Goal: Check status: Check status

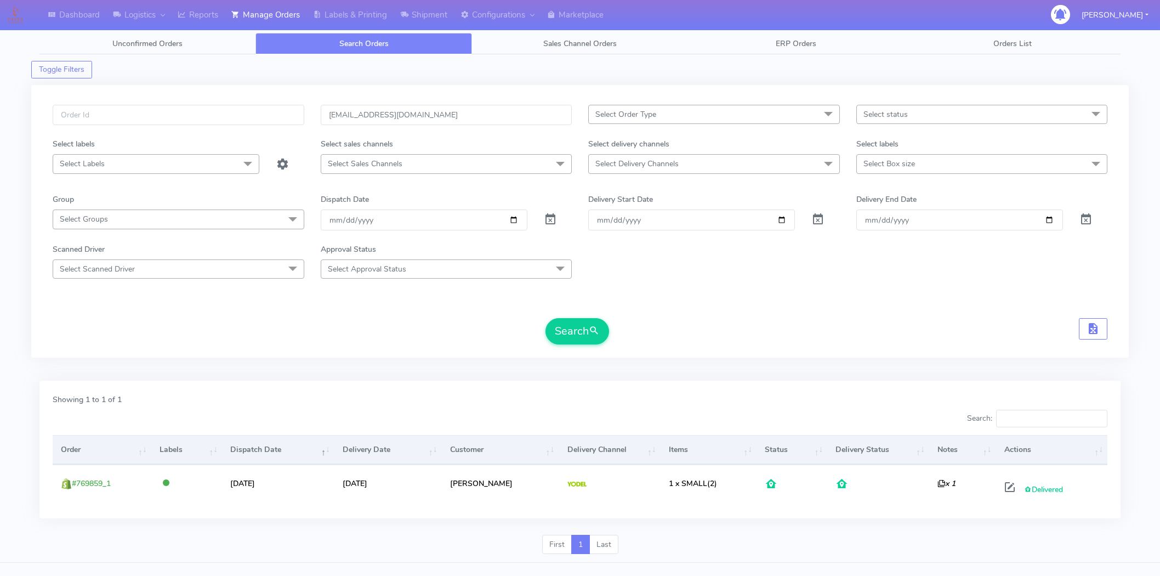
scroll to position [20, 0]
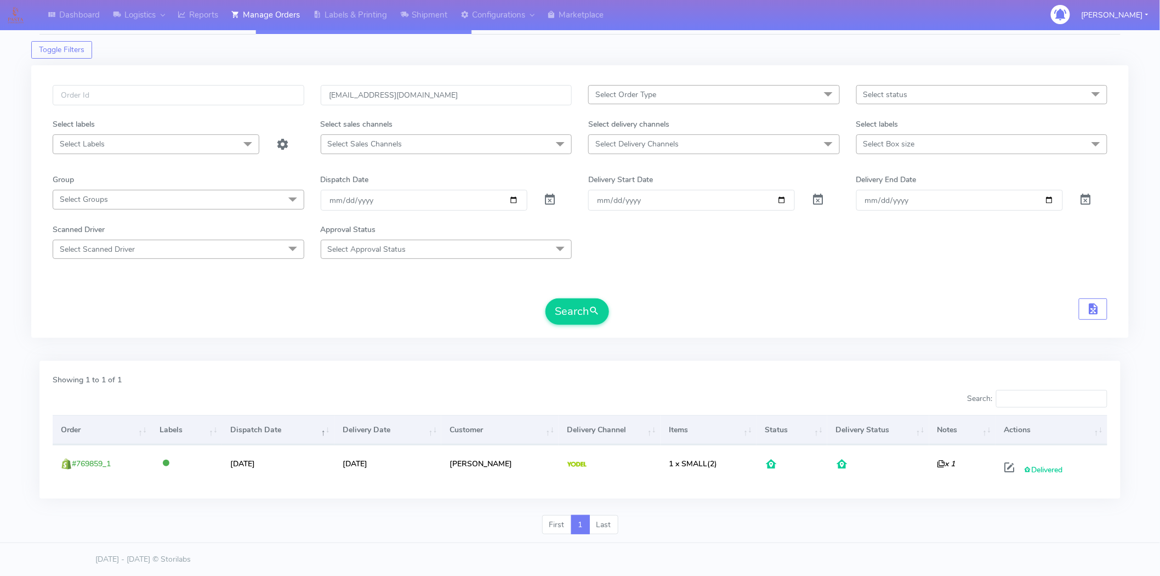
click at [460, 93] on input "[EMAIL_ADDRESS][DOMAIN_NAME]" at bounding box center [447, 95] width 252 height 20
drag, startPoint x: 457, startPoint y: 93, endPoint x: 218, endPoint y: 99, distance: 239.2
click at [218, 99] on div "[EMAIL_ADDRESS][DOMAIN_NAME] Select Order Type Select All MEALS ATAVI One Off P…" at bounding box center [579, 101] width 1071 height 33
click at [144, 91] on input "text" at bounding box center [179, 95] width 252 height 20
paste input "1620330"
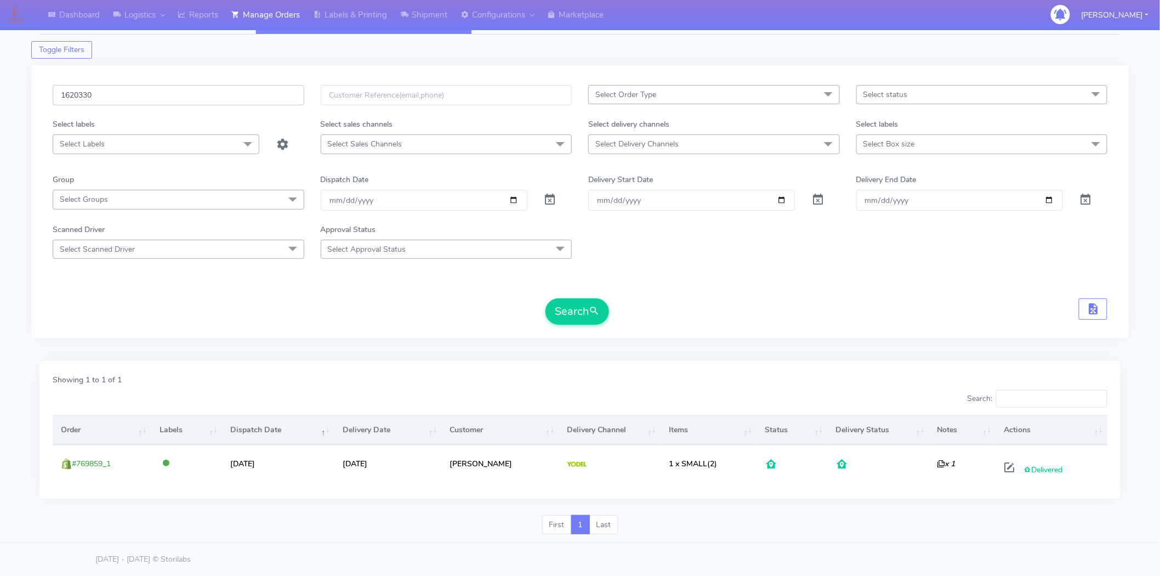
type input "1620330"
click at [546, 298] on button "Search" at bounding box center [578, 311] width 64 height 26
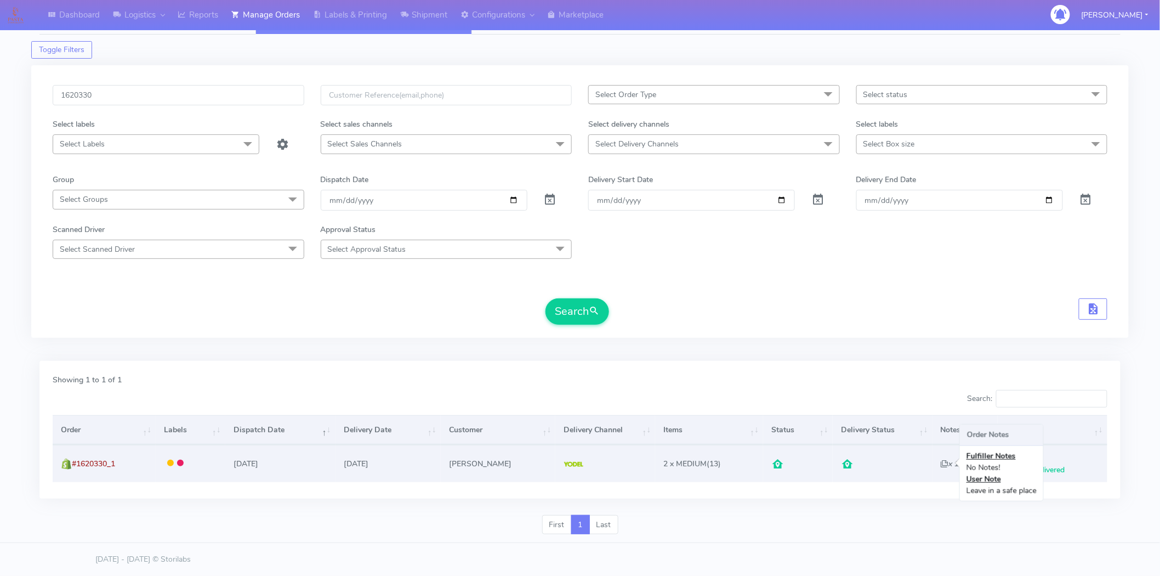
click at [949, 463] on icon "x 1" at bounding box center [950, 463] width 18 height 10
click at [941, 463] on icon "x 1" at bounding box center [950, 463] width 18 height 10
click at [1008, 468] on span at bounding box center [1012, 469] width 20 height 10
select select "5"
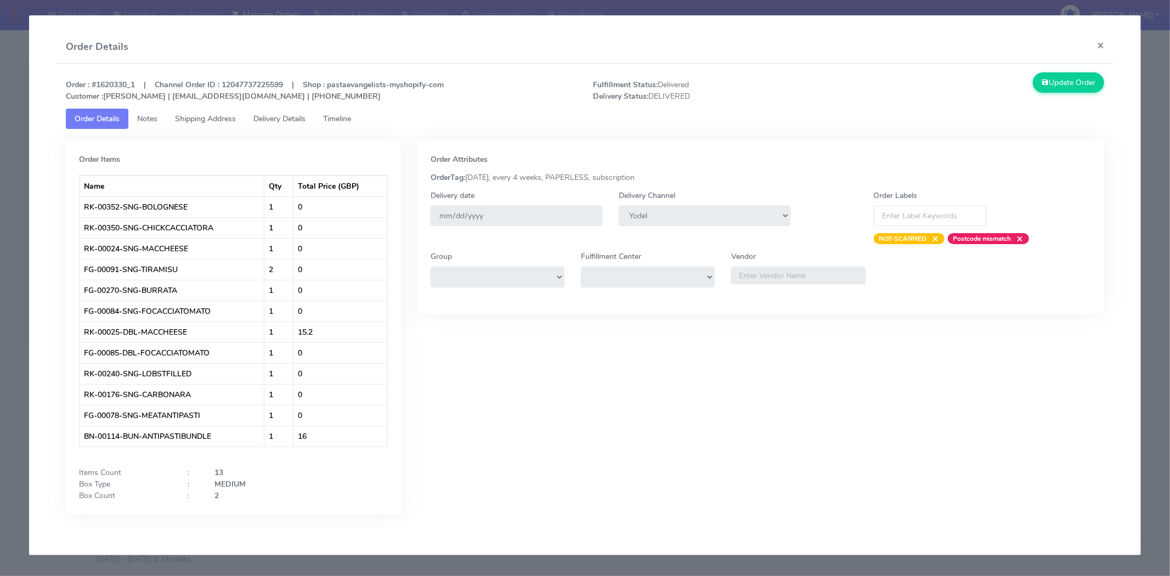
click at [152, 116] on span "Notes" at bounding box center [147, 119] width 20 height 10
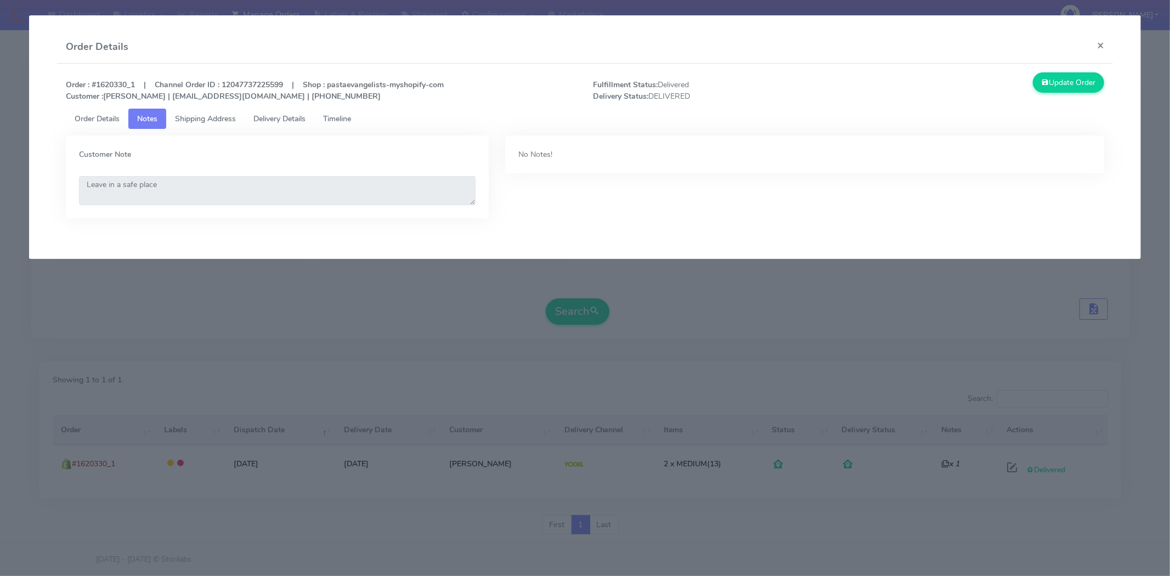
click at [189, 116] on span "Shipping Address" at bounding box center [205, 119] width 61 height 10
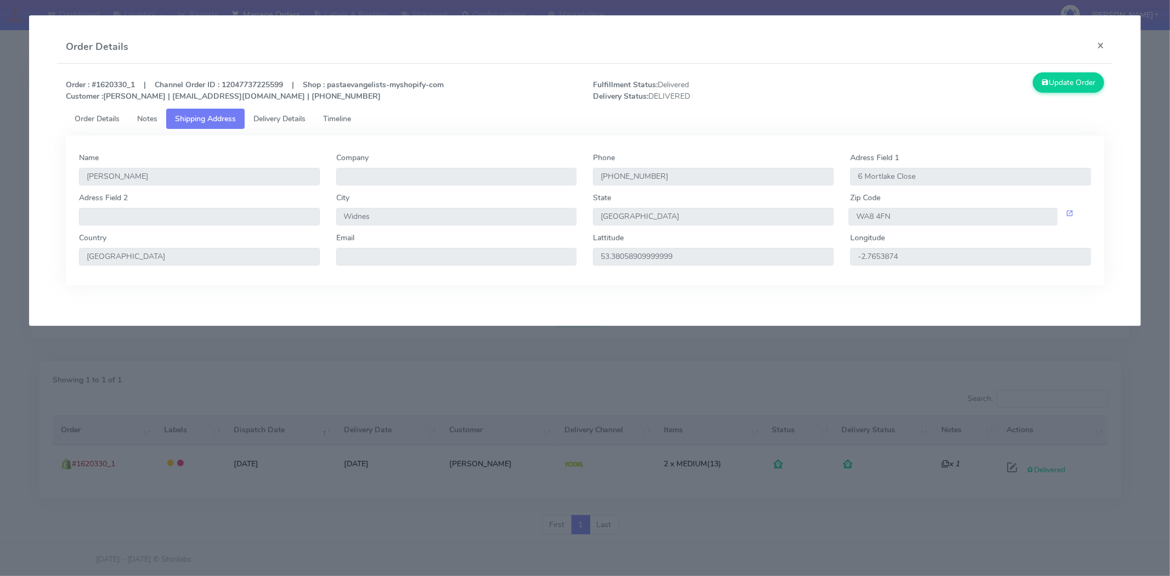
click at [271, 109] on link "Delivery Details" at bounding box center [280, 119] width 70 height 20
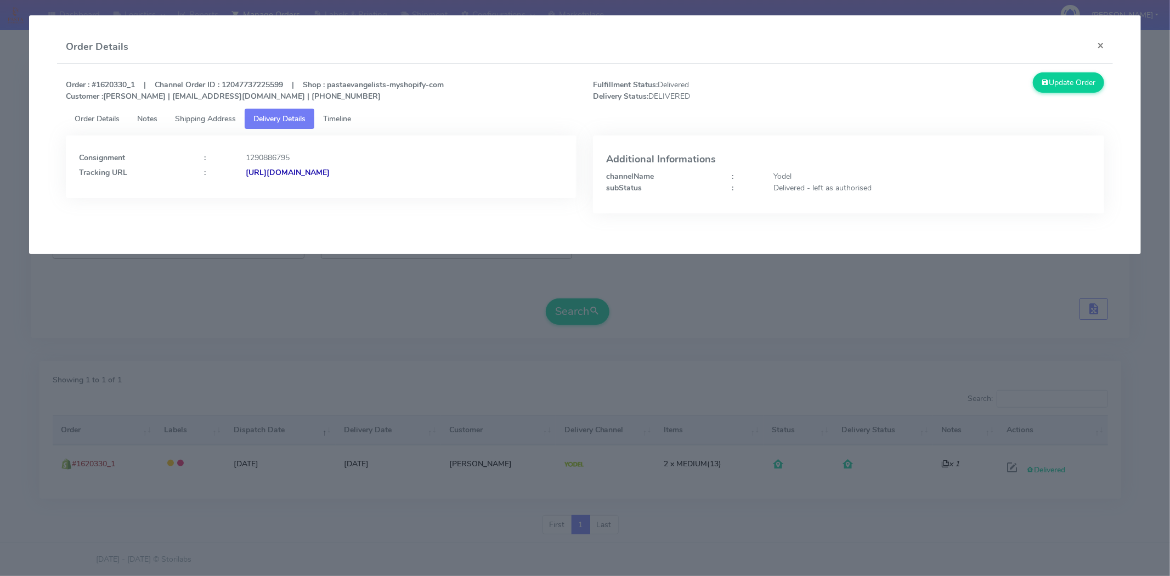
drag, startPoint x: 461, startPoint y: 172, endPoint x: 364, endPoint y: 173, distance: 96.5
click at [364, 173] on div "https://www.yodel.co.uk/tracking/JJD0002249960894705" at bounding box center [404, 173] width 334 height 12
copy strong "JJD0002249960894705"
click at [1097, 38] on button "×" at bounding box center [1100, 45] width 25 height 29
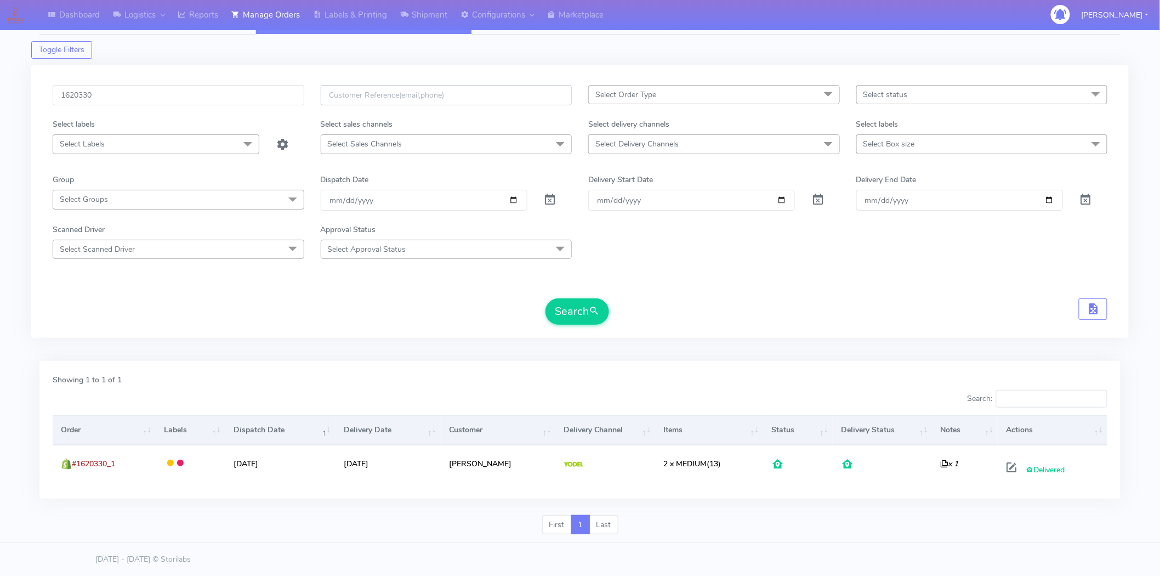
click at [470, 96] on input "text" at bounding box center [447, 95] width 252 height 20
click at [453, 95] on input "text" at bounding box center [447, 95] width 252 height 20
click at [546, 298] on button "Search" at bounding box center [578, 311] width 64 height 26
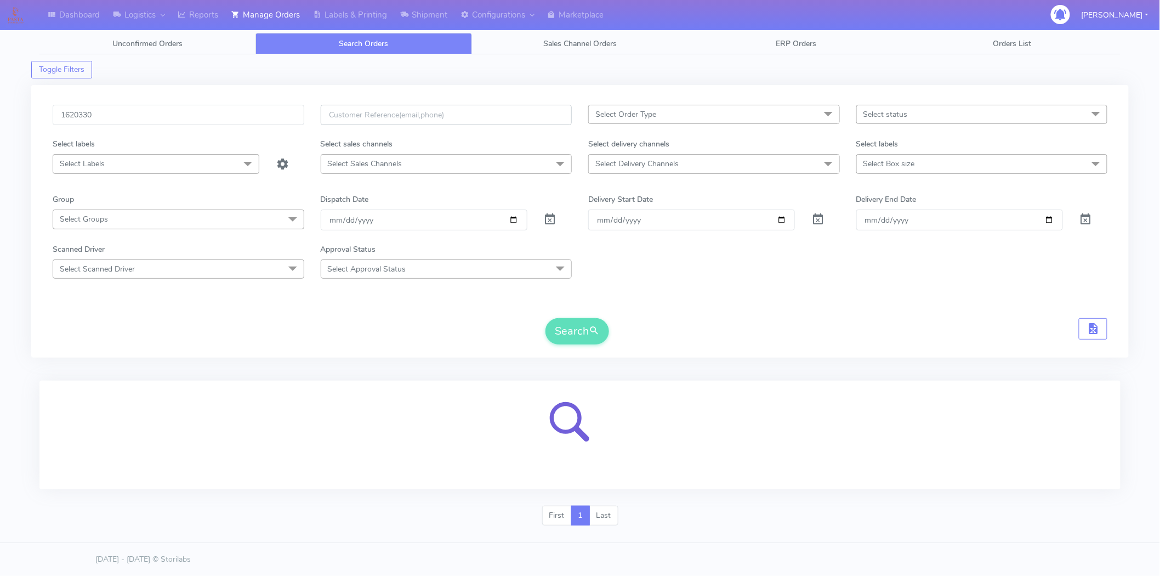
scroll to position [0, 0]
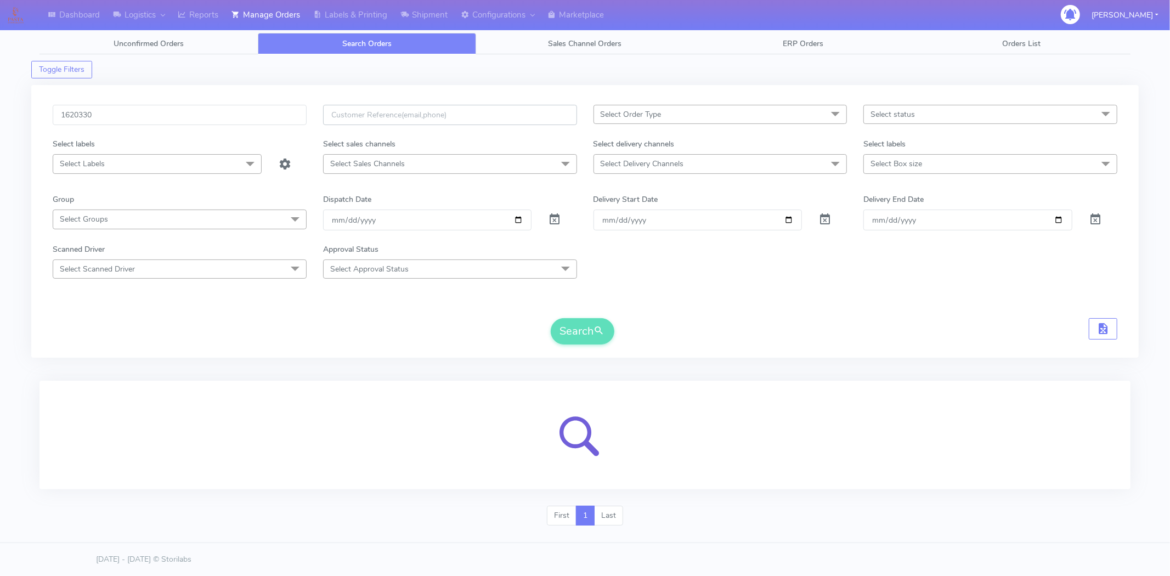
click at [415, 118] on input "text" at bounding box center [450, 115] width 254 height 20
paste input "and5rew@hotmail.co.uk"
type input "and5rew@hotmail.co.uk"
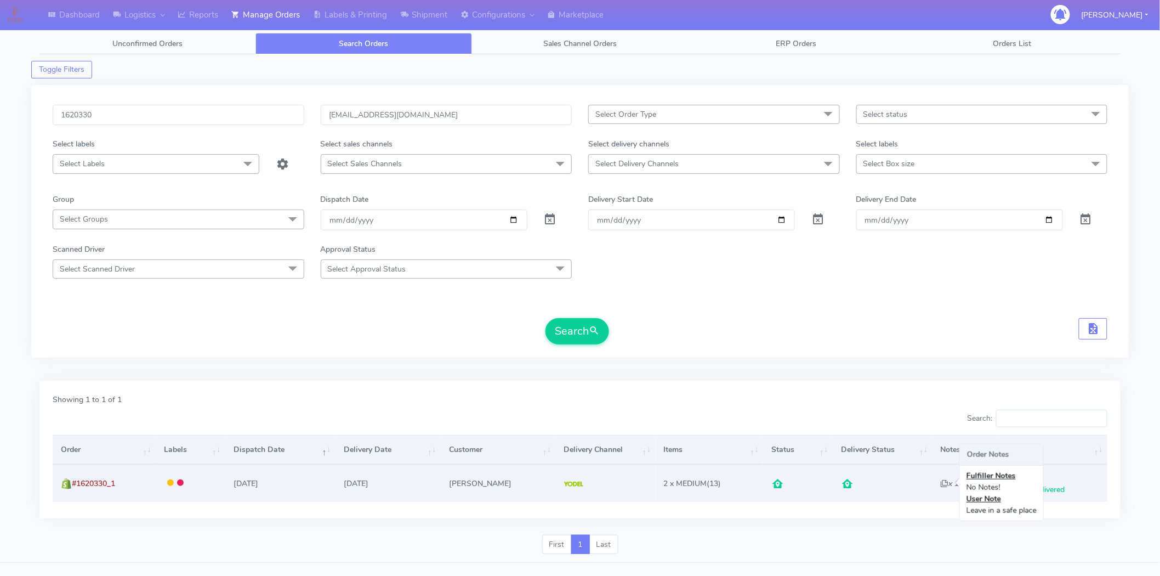
click at [941, 484] on icon "x 1" at bounding box center [950, 483] width 18 height 10
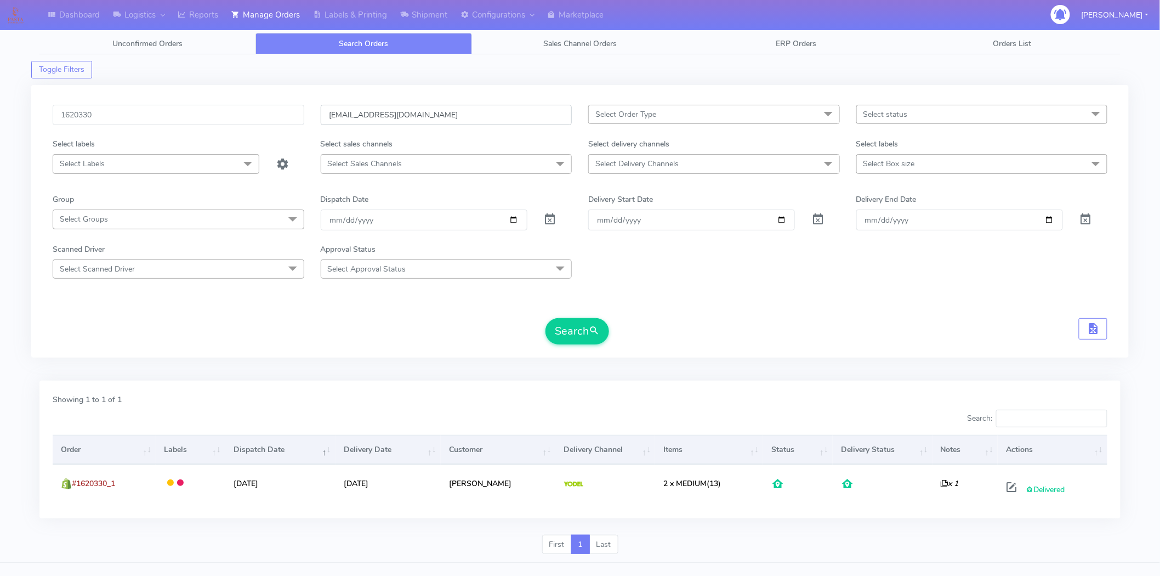
click at [430, 113] on input "and5rew@hotmail.co.uk" at bounding box center [447, 115] width 252 height 20
click at [582, 332] on button "Search" at bounding box center [578, 331] width 64 height 26
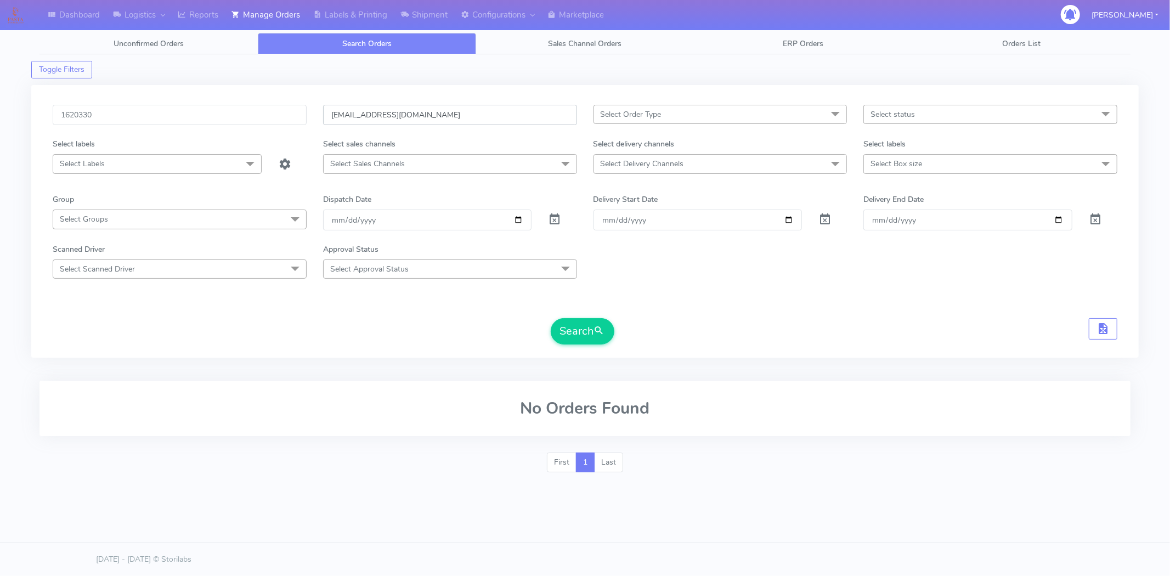
click at [458, 123] on input "and5rew@hotmail.co.uk" at bounding box center [450, 115] width 254 height 20
drag, startPoint x: 436, startPoint y: 118, endPoint x: 168, endPoint y: 91, distance: 270.1
click at [168, 91] on div "1620330 and5rew@hotmail.co.uk Select Order Type Select All MEALS ATAVI One Off …" at bounding box center [584, 221] width 1107 height 273
drag, startPoint x: 237, startPoint y: 119, endPoint x: 0, endPoint y: 150, distance: 238.9
click at [0, 150] on div "Dashboard Logistics London Logistics Reports Manage Orders Labels & Printing Sh…" at bounding box center [585, 250] width 1170 height 461
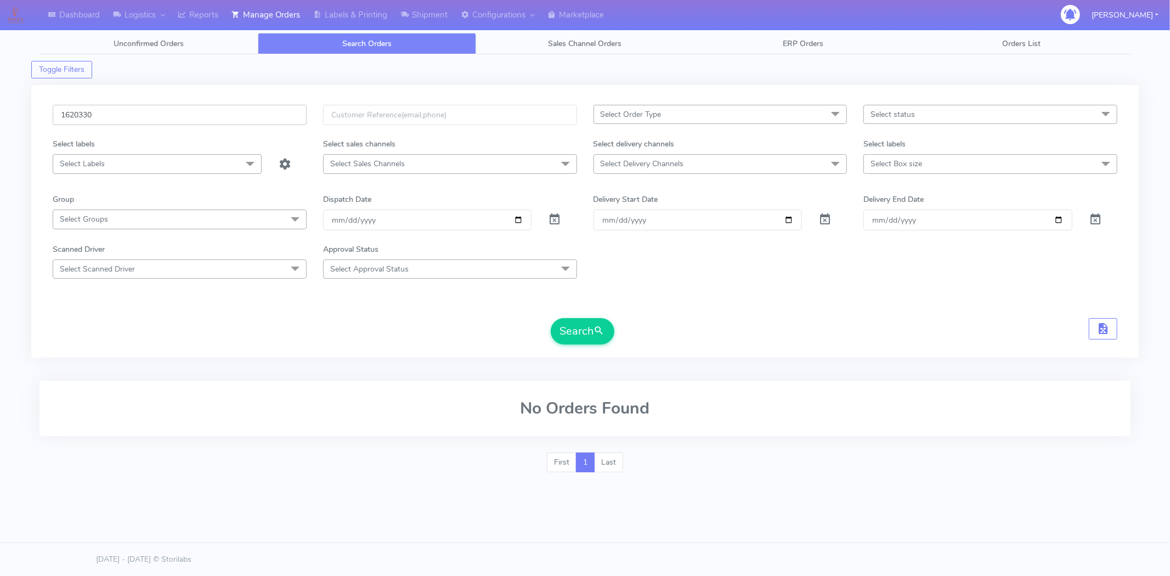
paste input "182 Complete"
click at [551, 318] on button "Search" at bounding box center [583, 331] width 64 height 26
click at [111, 114] on input "1620182 Complete" at bounding box center [180, 115] width 254 height 20
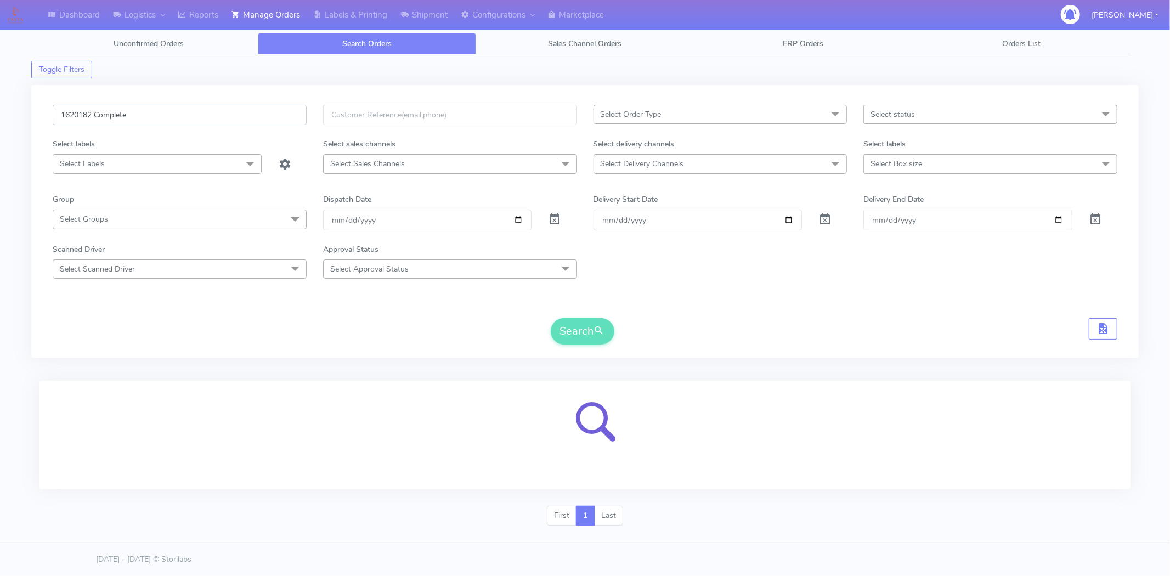
click at [111, 114] on input "1620182 Complete" at bounding box center [180, 115] width 254 height 20
type input "1620182"
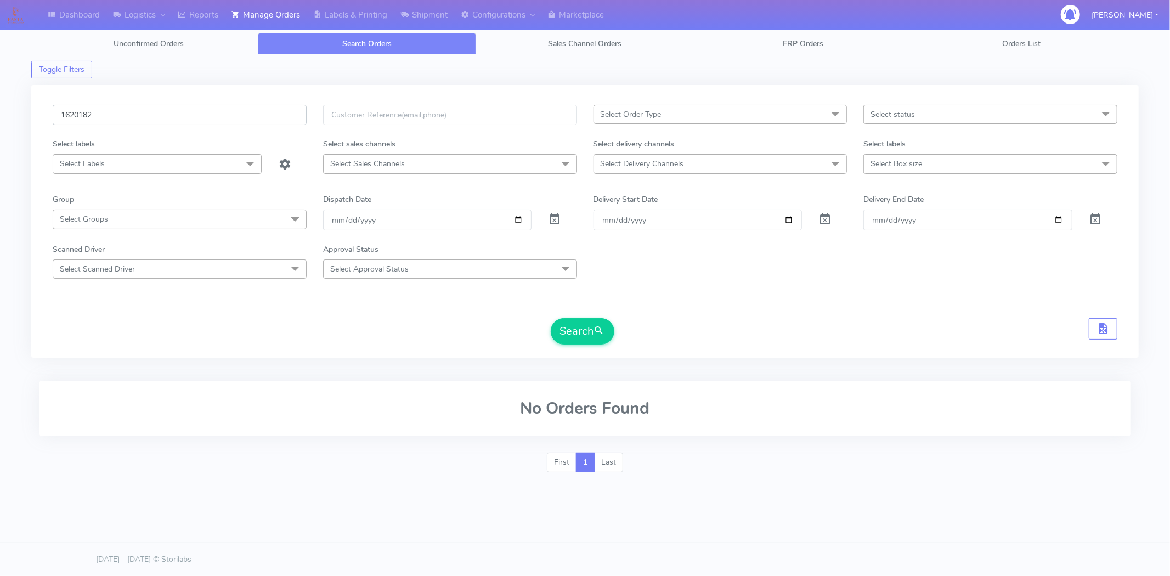
click at [226, 116] on input "1620182" at bounding box center [180, 115] width 254 height 20
click at [551, 318] on button "Search" at bounding box center [583, 331] width 64 height 26
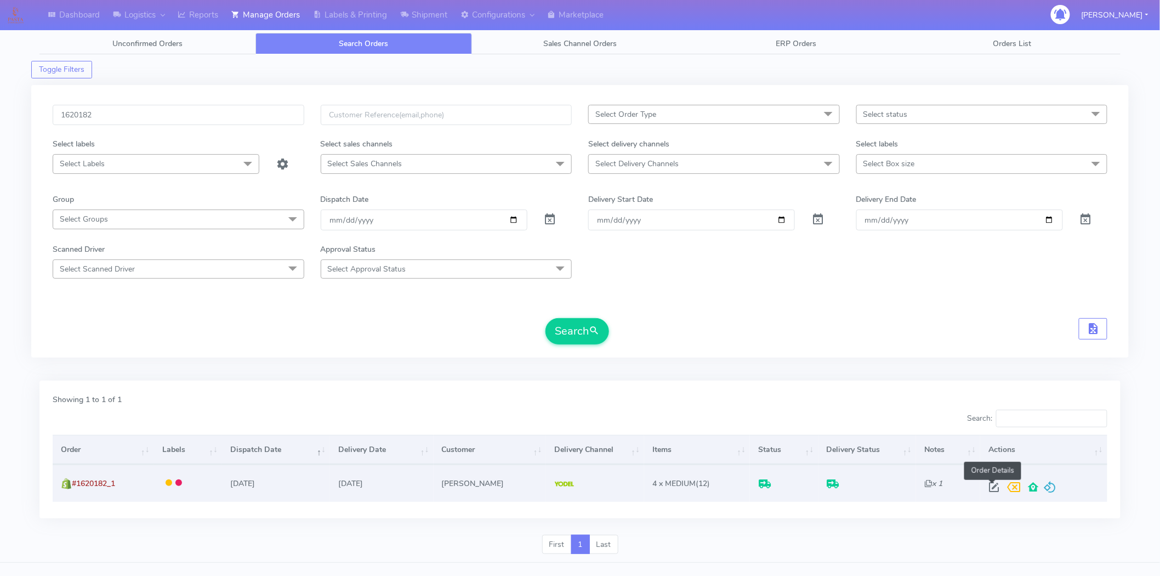
click at [989, 488] on span at bounding box center [994, 489] width 20 height 10
select select "5"
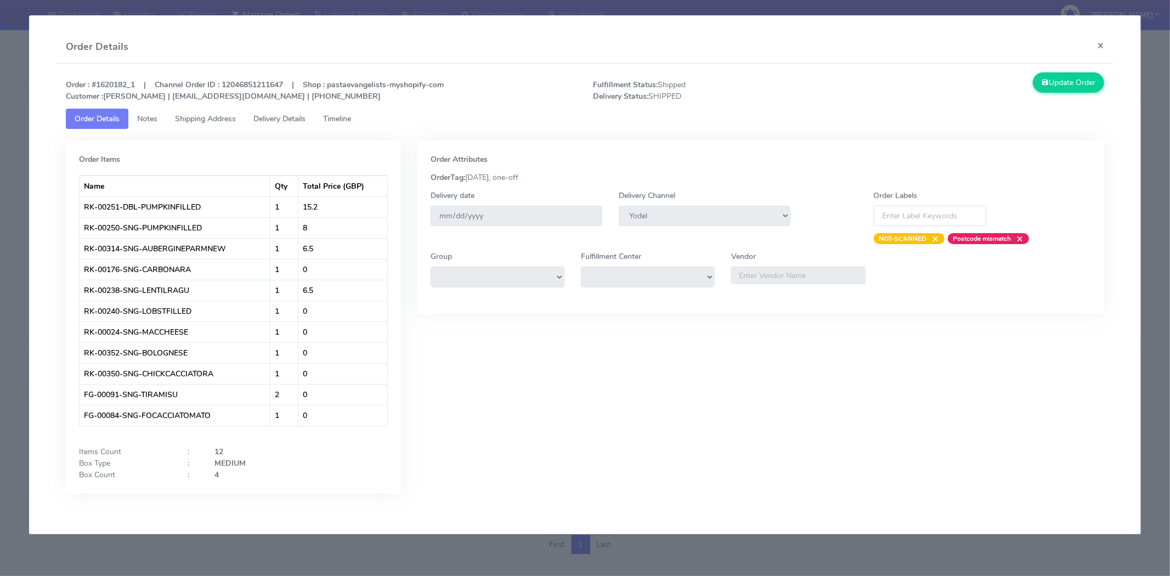
click at [275, 116] on span "Delivery Details" at bounding box center [279, 119] width 52 height 10
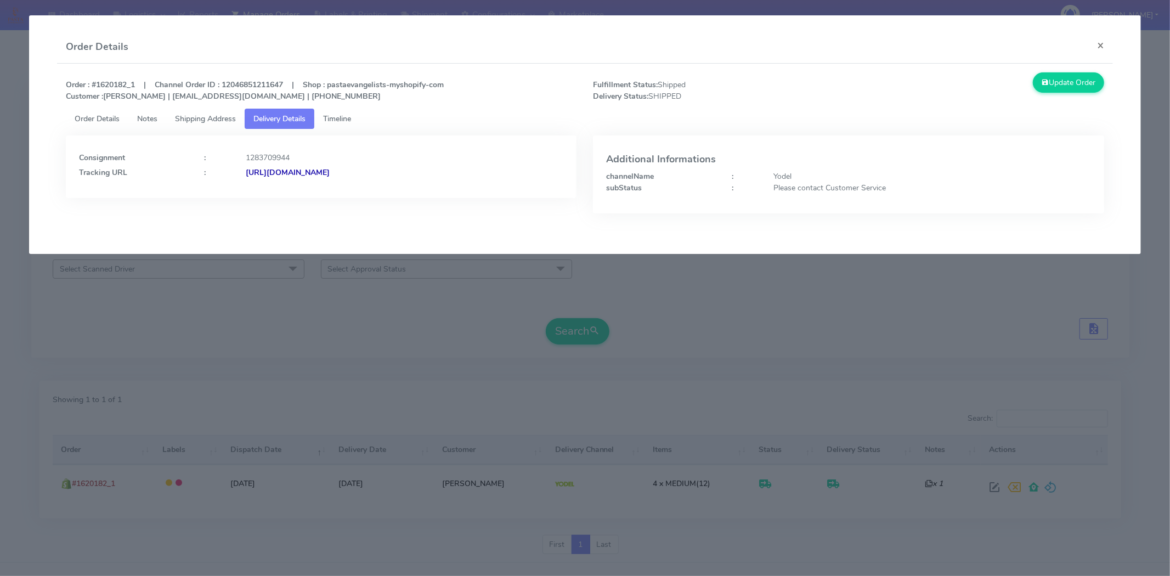
drag, startPoint x: 474, startPoint y: 182, endPoint x: 365, endPoint y: 184, distance: 109.1
click at [365, 184] on div "Consignment : 1283709944 Tracking URL : https://www.yodel.co.uk/tracking/JJD000…" at bounding box center [321, 166] width 511 height 63
copy strong "JJD0002249960893452"
click at [1105, 50] on button "×" at bounding box center [1100, 45] width 25 height 29
